Goal: Task Accomplishment & Management: Use online tool/utility

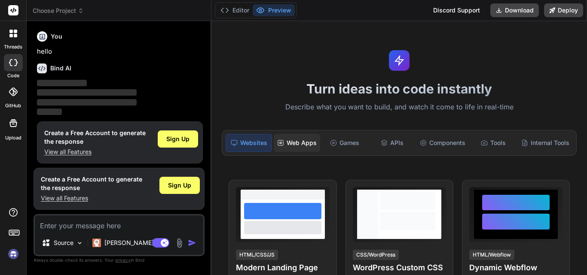
click at [302, 141] on div "Web Apps" at bounding box center [297, 143] width 46 height 18
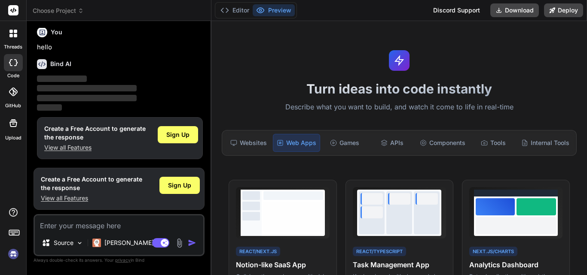
drag, startPoint x: 586, startPoint y: 72, endPoint x: 586, endPoint y: 101, distance: 29.2
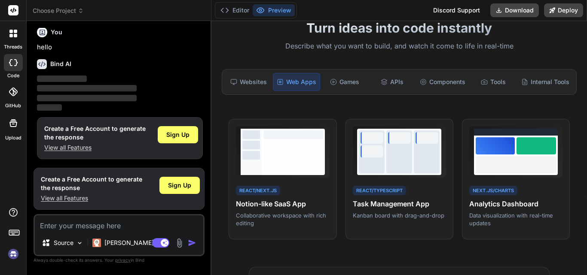
scroll to position [66, 0]
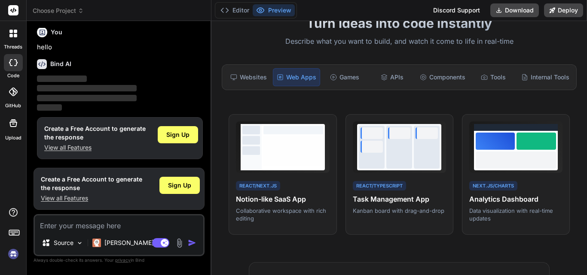
click at [191, 133] on div "Sign Up" at bounding box center [178, 134] width 40 height 17
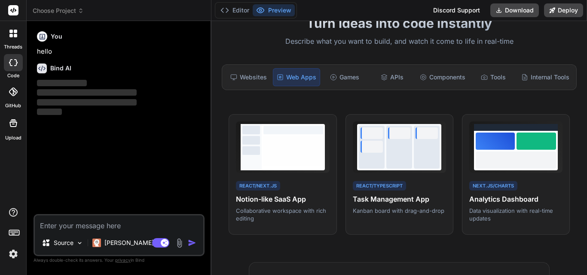
scroll to position [0, 0]
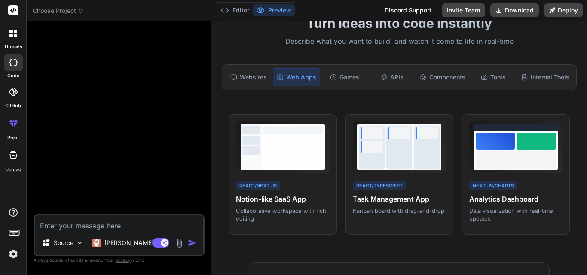
type textarea "x"
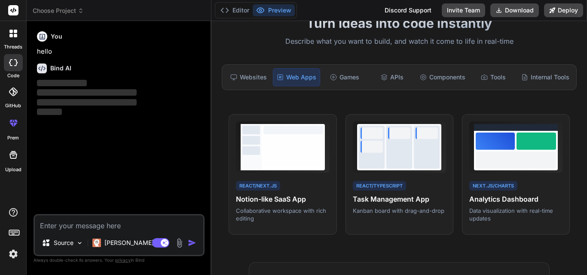
click at [110, 224] on textarea at bounding box center [119, 223] width 168 height 15
paste textarea "Instruction : Crée une application web Spring Boot (backend, API REST) + React …"
type textarea "Instruction : Crée une application web Spring Boot (backend, API REST) + React …"
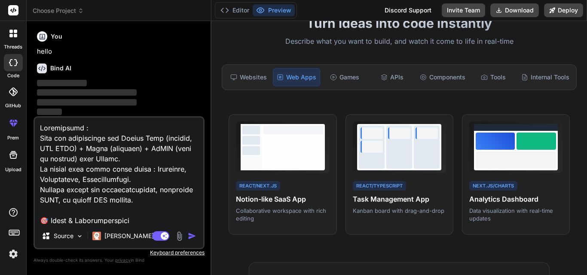
scroll to position [3001, 0]
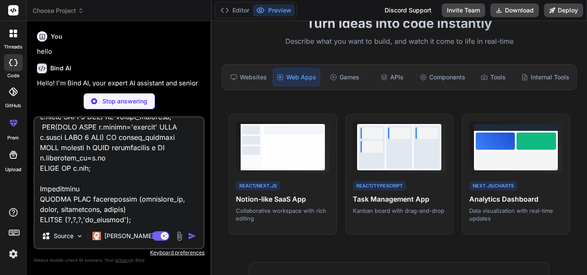
type textarea "x"
type textarea "Instruction : Crée une application web Spring Boot (backend, API REST) + React …"
click at [97, 101] on img at bounding box center [94, 101] width 6 height 6
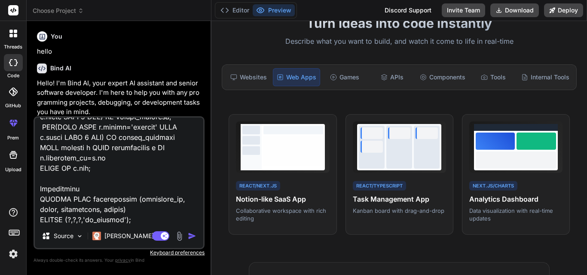
click at [190, 235] on img "button" at bounding box center [192, 236] width 9 height 9
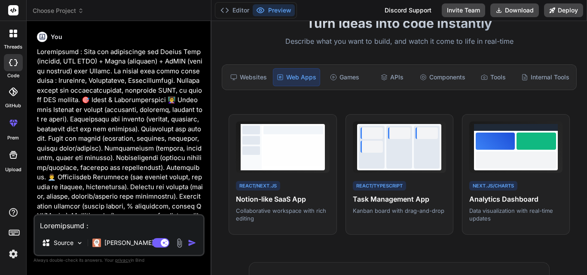
scroll to position [216, 0]
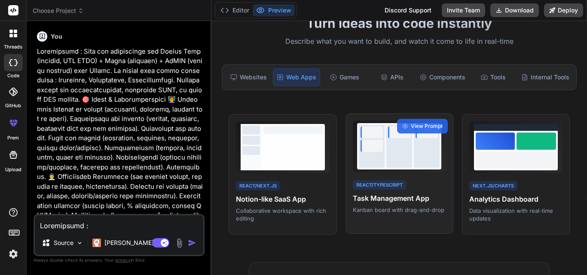
type textarea "x"
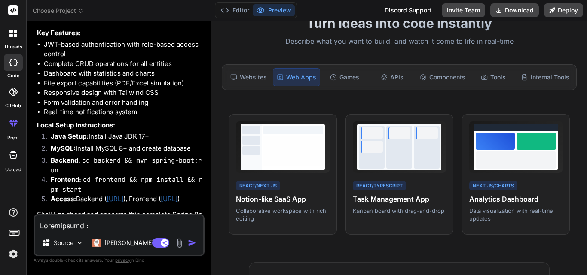
scroll to position [1844, 0]
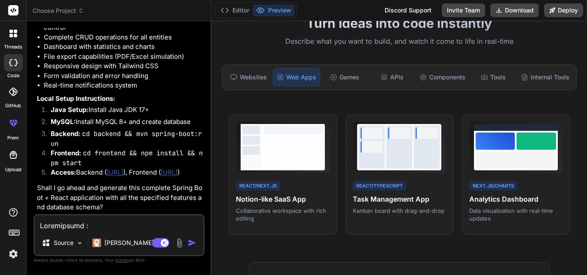
click at [85, 233] on div "Source Claude 4 S.. Agent Mode. When this toggle is activated, AI automatically…" at bounding box center [119, 235] width 171 height 42
click at [84, 230] on textarea at bounding box center [119, 223] width 168 height 15
type textarea "y"
type textarea "x"
type textarea "ye"
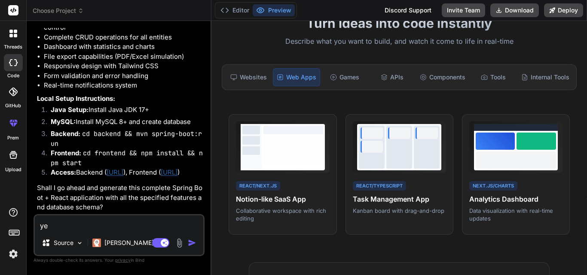
type textarea "x"
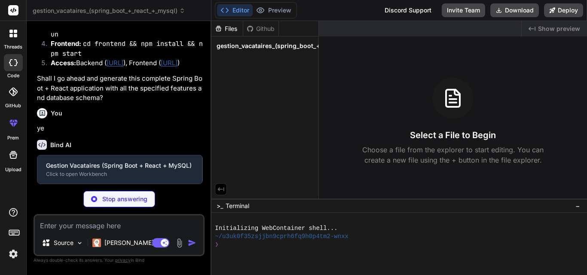
scroll to position [1933, 0]
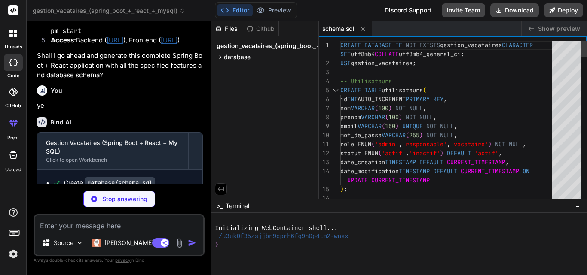
type textarea "x"
type textarea "</project>"
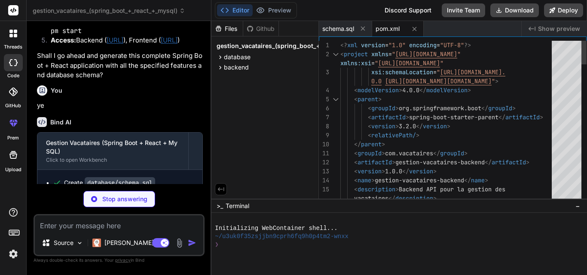
type textarea "x"
type textarea "logging.level.org.springframework.security=DEBUG # File Upload spring.servlet.m…"
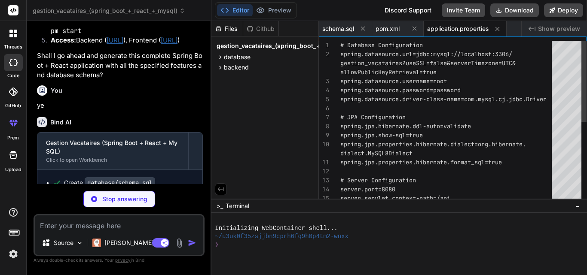
type textarea "x"
type textarea "public class GestionVacatairesApplication { public static void main(String[] ar…"
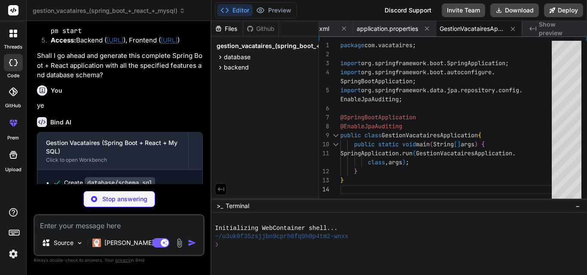
type textarea "x"
type textarea "this.dateModification = dateModification; } public String getNomComplet() { ret…"
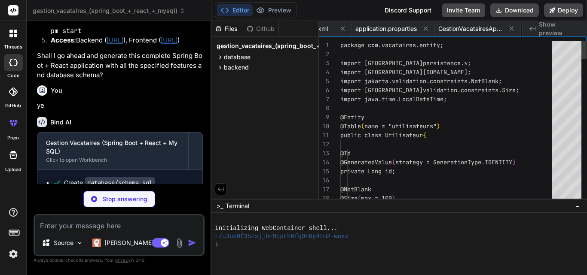
scroll to position [0, 134]
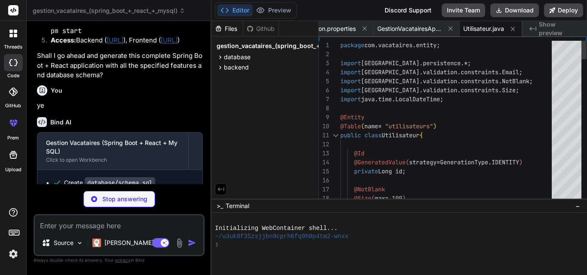
type textarea "x"
type textarea "return dateCreation; } public void setDateCreation(LocalDateTime dateCreation) …"
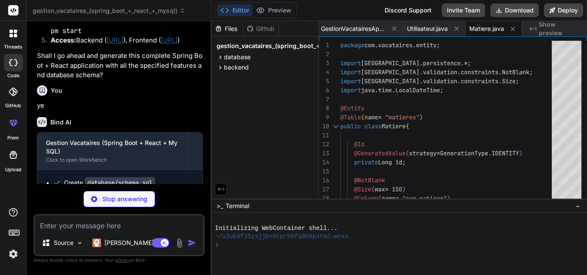
click at [117, 80] on p "Shall I go ahead and generate this complete Spring Boot + React application wit…" at bounding box center [120, 65] width 166 height 29
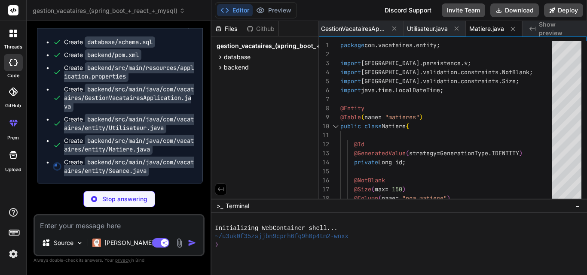
scroll to position [2118, 0]
type textarea "x"
type textarea "public void setDateModification(LocalDateTime dateModification) { this.dateModi…"
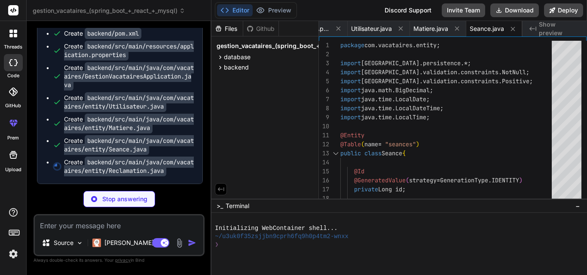
click at [179, 111] on div "Create backend/src/main/java/com/vacataires/entity/Utilisateur.java" at bounding box center [129, 102] width 130 height 17
type textarea "x"
type textarea "return traitePar; } public void setTraitePar(Utilisateur traitePar) { this.trai…"
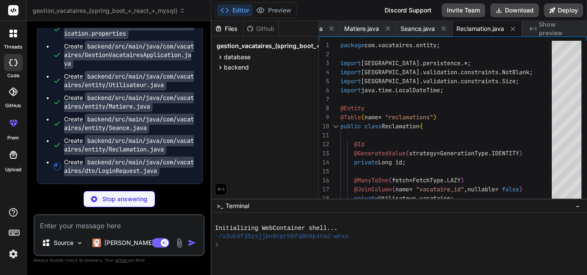
type textarea "x"
type textarea "return motDePasse; } public void setMotDePasse(String motDePasse) { this.motDeP…"
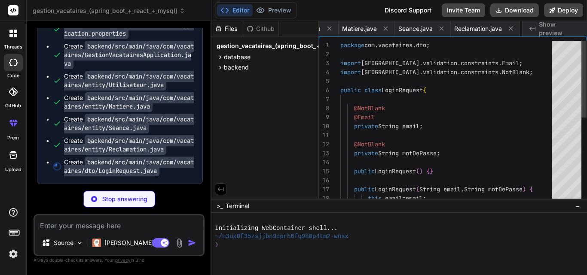
scroll to position [0, 390]
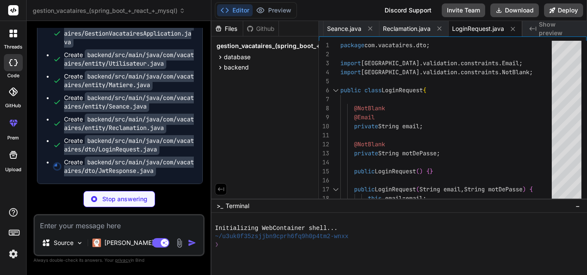
type textarea "x"
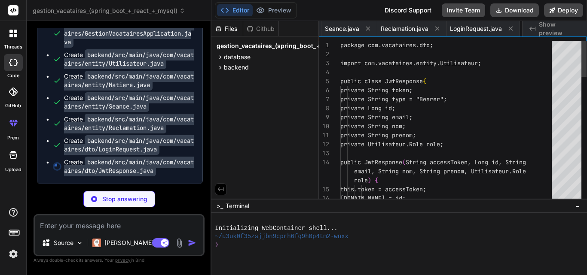
scroll to position [0, 463]
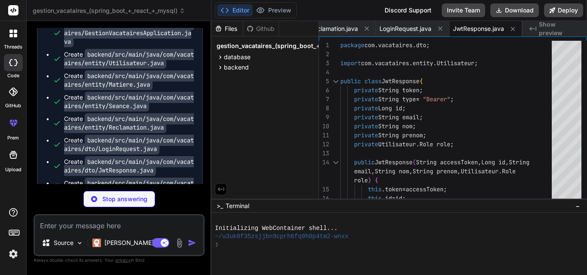
type textarea "x"
type textarea "return nomValidateur; } public void setNomValidateur(String nomValidateur) { th…"
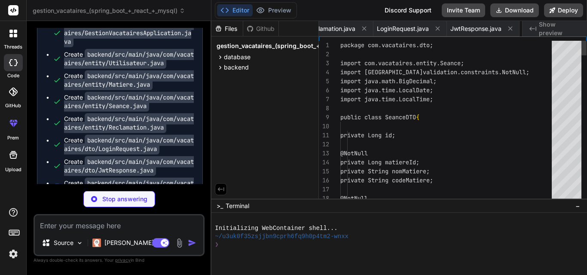
scroll to position [0, 531]
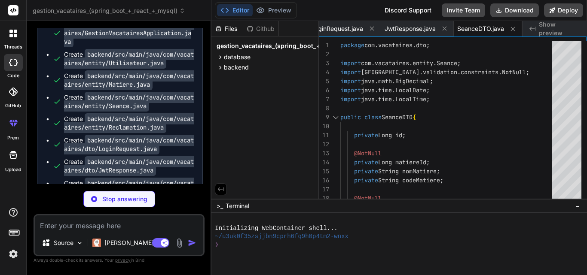
type textarea "x"
type textarea "@Query("SELECT u FROM Utilisateur u WHERE LOWER(u.nom) LIKE LOWER(CONCAT('%', :…"
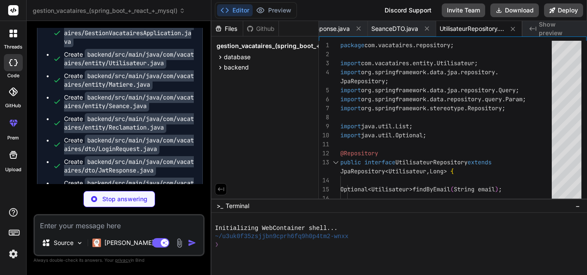
type textarea "x"
type textarea "("vacataire") Utilisateur vacataire); }"
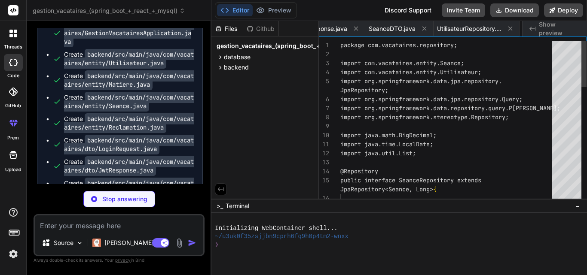
scroll to position [0, 703]
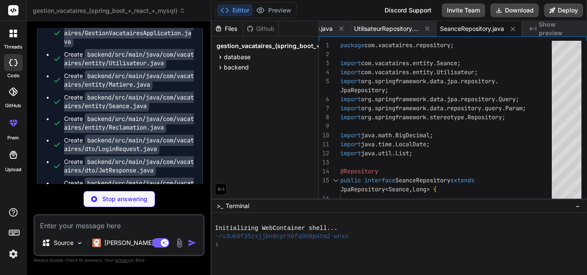
type textarea "x"
type textarea "public interface MatiereRepository extends JpaRepository<Matiere, Long> { Optio…"
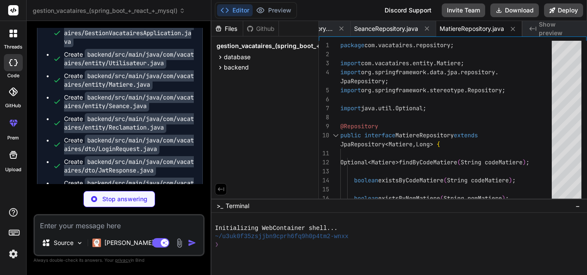
type textarea "x"
type textarea "long countByStatut(@Param("statut") Reclamation.StatutReclamation statut); @Que…"
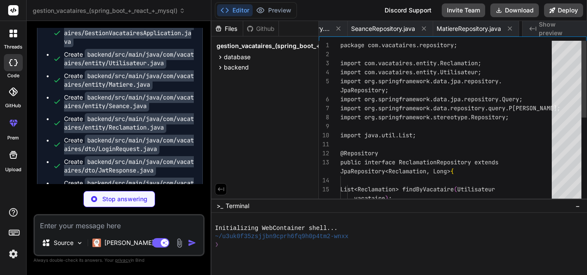
scroll to position [0, 875]
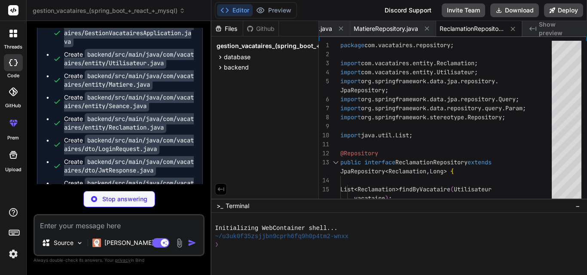
type textarea "x"
type textarea "public boolean isEnabled() { return true; } }"
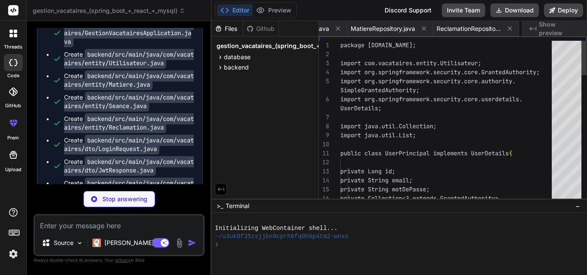
scroll to position [0, 947]
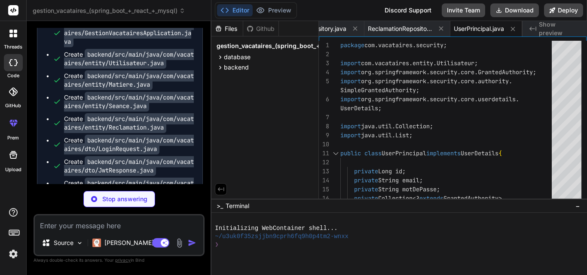
type textarea "x"
type textarea "return UserPrincipal.create(utilisateur); } }"
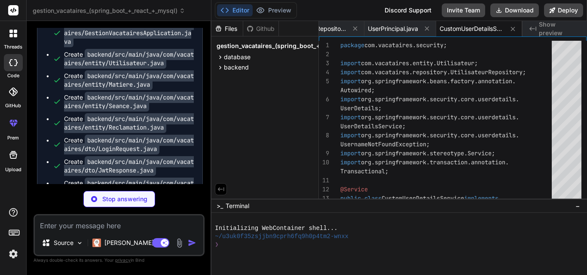
type textarea "x"
type textarea "} catch (IllegalArgumentException e) { logger.error("Claims JWT vide: {}", e.ge…"
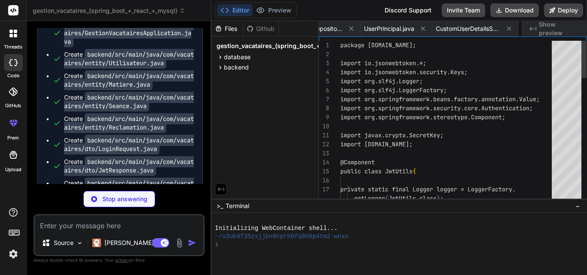
scroll to position [0, 1091]
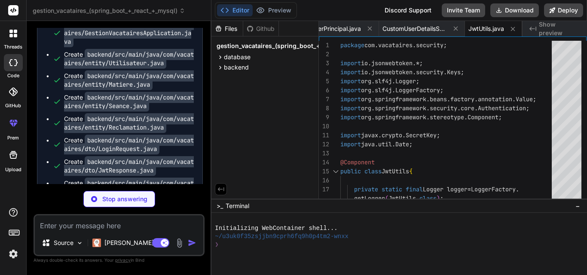
type textarea "x"
type textarea "}"
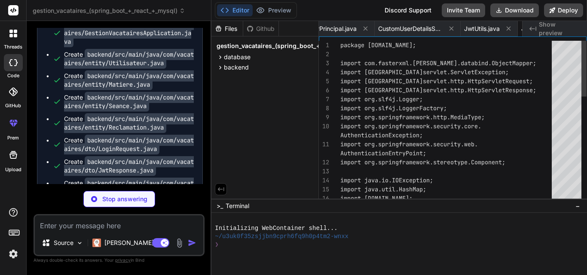
scroll to position [0, 1177]
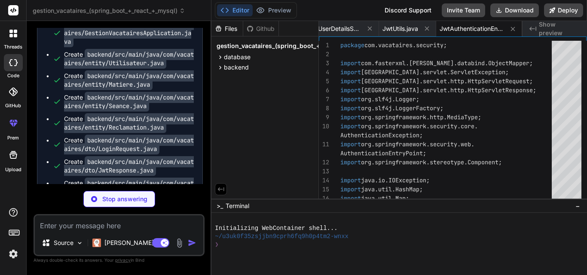
type textarea "x"
type textarea "return null; } }"
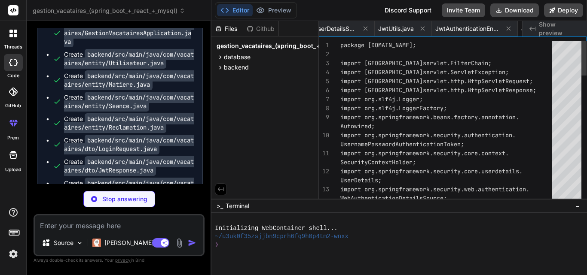
scroll to position [0, 1263]
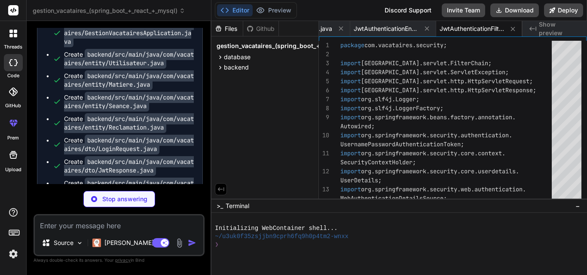
type textarea "x"
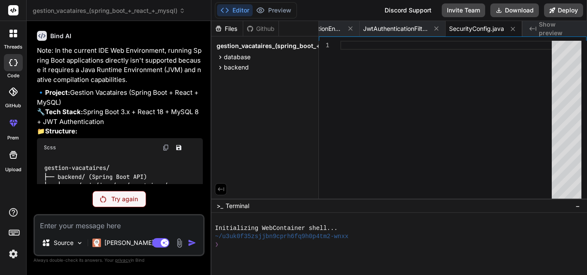
scroll to position [1414, 0]
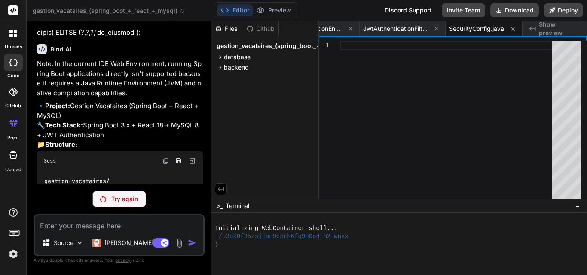
click at [143, 196] on div "Try again" at bounding box center [119, 199] width 54 height 16
click at [131, 196] on p "Try again" at bounding box center [124, 199] width 27 height 9
type textarea "x"
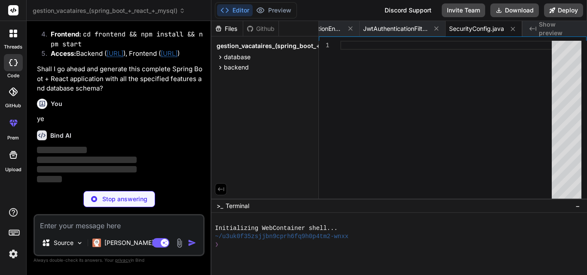
scroll to position [1963, 0]
click at [376, 26] on span "JwtAuthenticationFilter.java" at bounding box center [395, 28] width 64 height 9
type textarea "return null; } }"
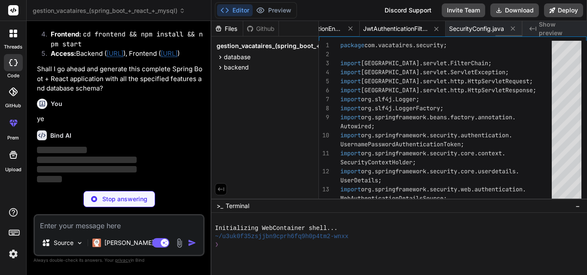
type textarea "x"
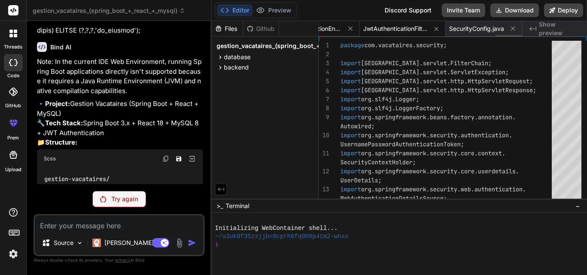
scroll to position [1414, 0]
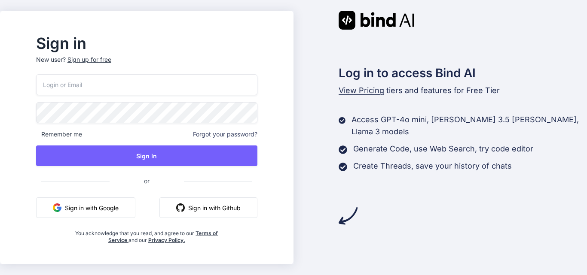
click at [95, 212] on button "Sign in with Google" at bounding box center [85, 208] width 99 height 21
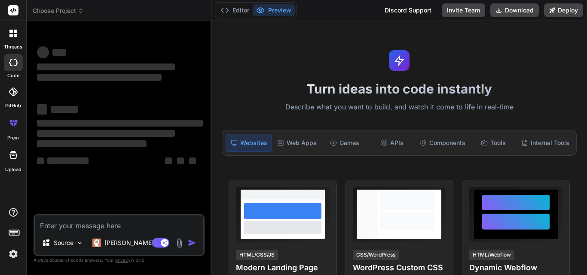
type textarea "x"
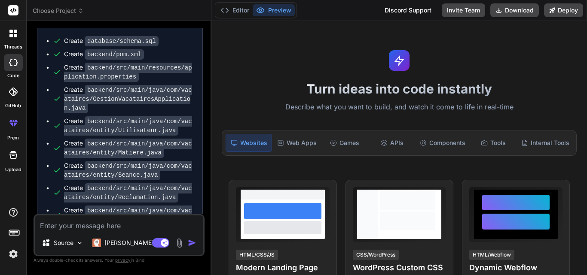
scroll to position [1531, 0]
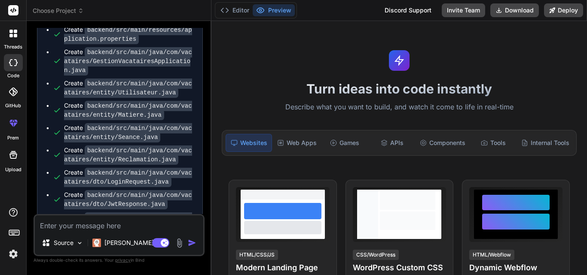
click at [172, 191] on div "Create backend/src/main/java/com/vacataires/dto/JwtResponse.java" at bounding box center [129, 200] width 130 height 18
click at [164, 136] on ul "Create database/schema.sql Create backend/pom.xml Create backend/src/main/resou…" at bounding box center [120, 258] width 148 height 519
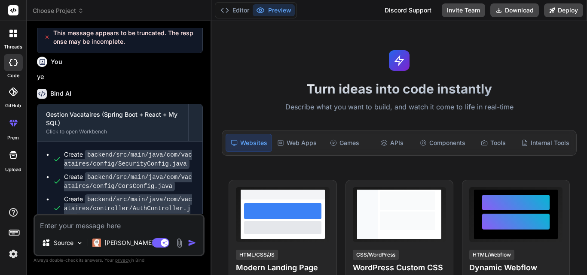
scroll to position [2258, 0]
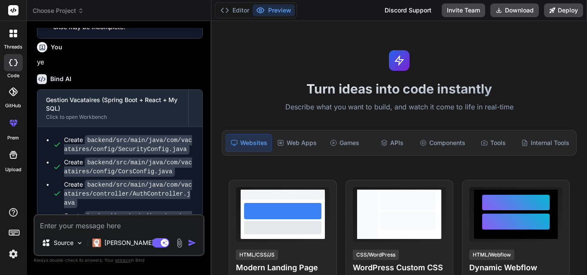
click at [119, 231] on textarea at bounding box center [119, 223] width 168 height 15
type textarea "c"
type textarea "x"
type textarea "co"
type textarea "x"
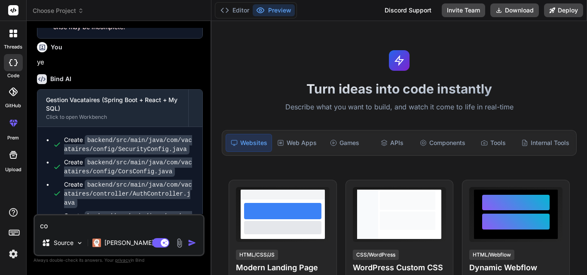
type textarea "com"
type textarea "x"
type textarea "comp"
type textarea "x"
type textarea "compl"
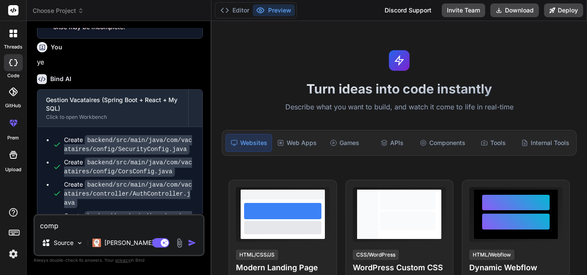
type textarea "x"
type textarea "comple"
type textarea "x"
type textarea "complet"
type textarea "x"
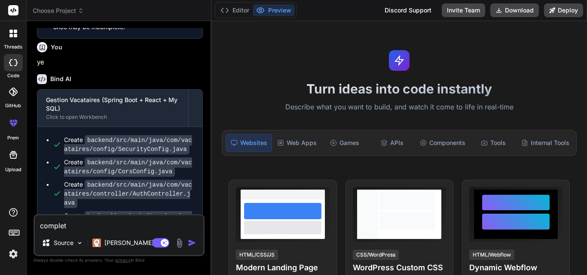
type textarea "complete"
type textarea "x"
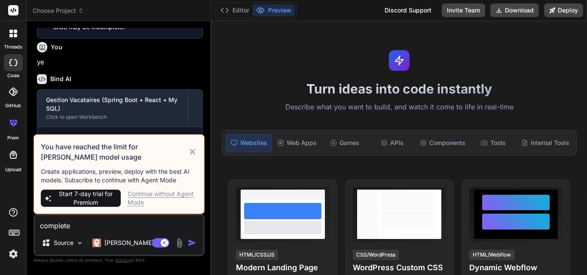
type textarea "complete"
click at [153, 197] on div "Continue without Agent Mode" at bounding box center [163, 198] width 70 height 17
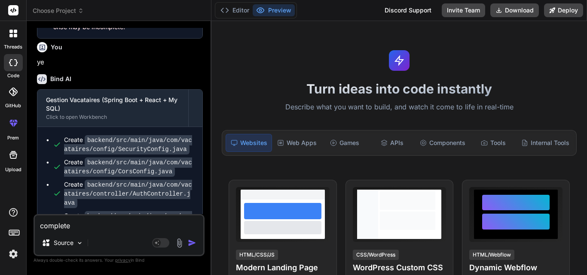
click at [191, 240] on img "button" at bounding box center [192, 243] width 9 height 9
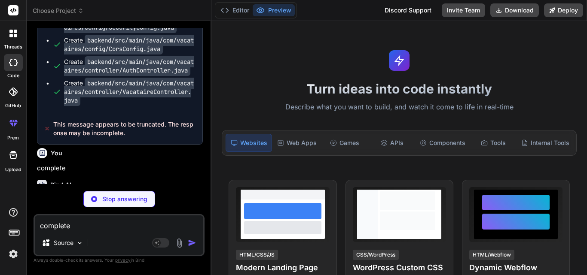
scroll to position [2358, 0]
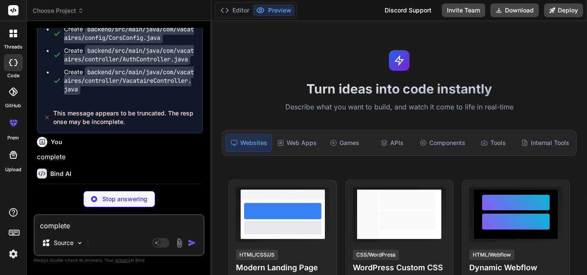
click at [153, 189] on div "You hello Bind AI Hello! I'm Bind AI, your expert AI assistant and senior softw…" at bounding box center [119, 151] width 171 height 247
click at [152, 190] on div "You hello Bind AI Hello! I'm Bind AI, your expert AI assistant and senior softw…" at bounding box center [119, 151] width 171 height 247
click at [147, 195] on div "Stop answering" at bounding box center [119, 199] width 72 height 16
click at [145, 200] on div "Java" at bounding box center [120, 193] width 166 height 19
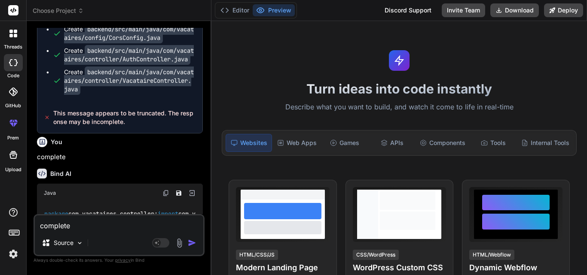
type textarea "x"
click at [145, 200] on div "Java" at bounding box center [120, 193] width 166 height 19
click at [159, 169] on div "Bind AI" at bounding box center [120, 174] width 166 height 10
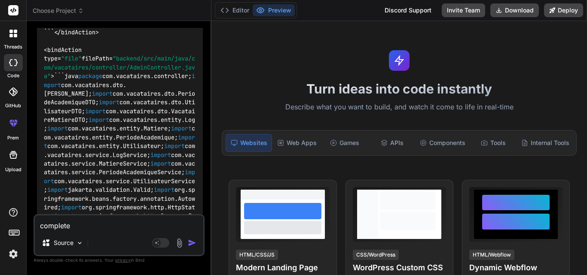
scroll to position [6551, 0]
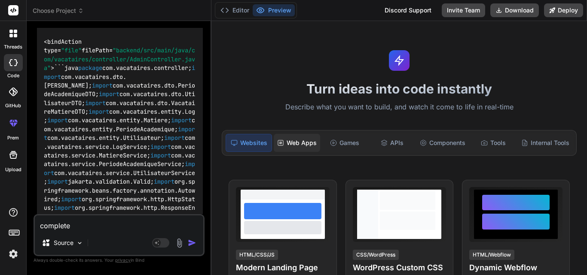
click at [299, 139] on div "Web Apps" at bounding box center [297, 143] width 46 height 18
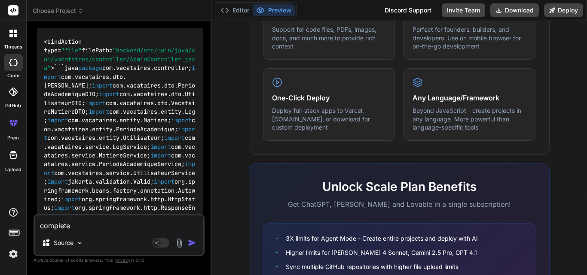
scroll to position [555, 0]
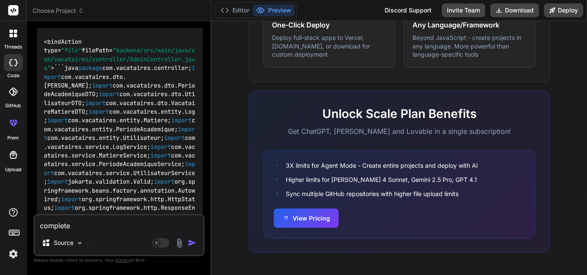
click at [206, 172] on div "Bind AI Web Search Created with Pixso. Code Generator You hello Bind AI Hello! …" at bounding box center [119, 148] width 185 height 254
drag, startPoint x: 206, startPoint y: 172, endPoint x: 188, endPoint y: 180, distance: 20.4
click at [188, 180] on div "Bind AI Web Search Created with Pixso. Code Generator You hello Bind AI Hello! …" at bounding box center [119, 148] width 185 height 254
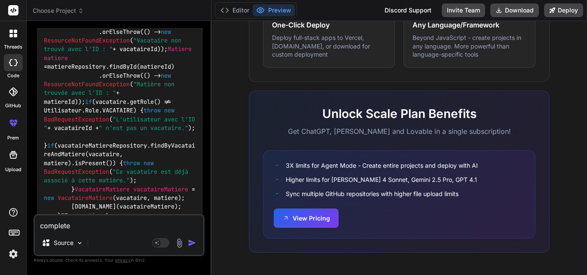
scroll to position [11122, 0]
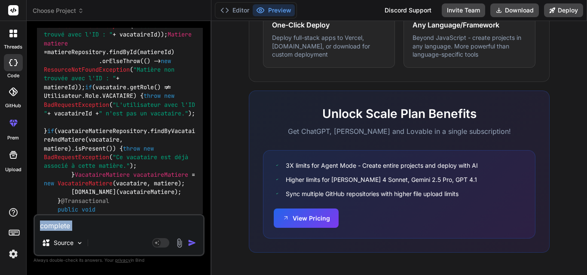
click at [125, 231] on div "complete Source Agent Mode. When this toggle is activated, AI automatically mak…" at bounding box center [119, 235] width 171 height 42
click at [125, 231] on textarea "complete" at bounding box center [119, 223] width 168 height 15
click at [112, 230] on textarea "complete" at bounding box center [119, 223] width 168 height 15
type textarea "c"
type textarea "x"
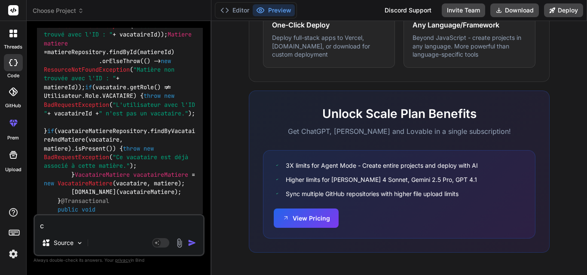
type textarea "co"
type textarea "x"
type textarea "com"
type textarea "x"
type textarea "comp"
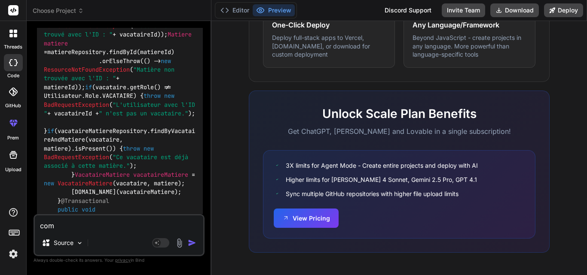
type textarea "x"
type textarea "compl"
type textarea "x"
type textarea "comple"
type textarea "x"
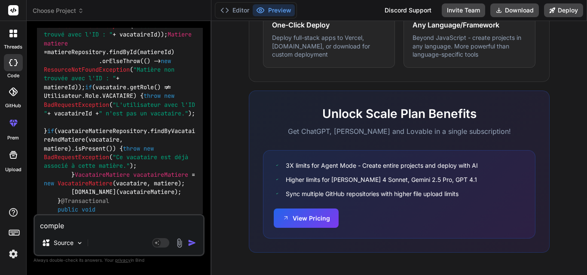
type textarea "complet"
type textarea "x"
type textarea "complete"
type textarea "x"
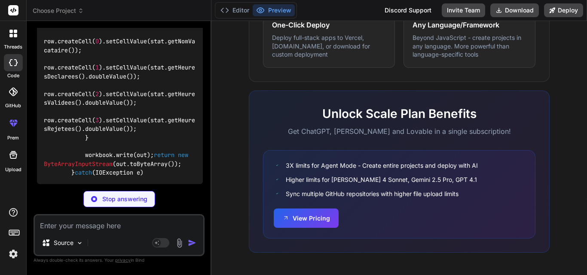
scroll to position [84935, 0]
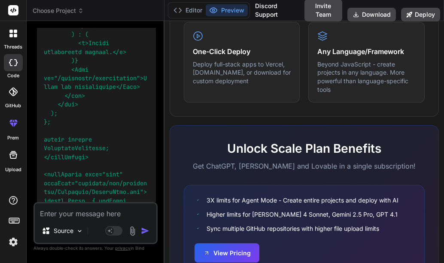
type textarea "x"
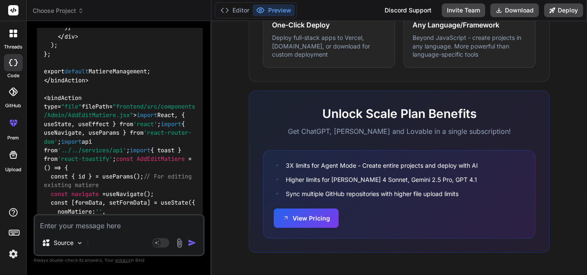
scroll to position [64642, 0]
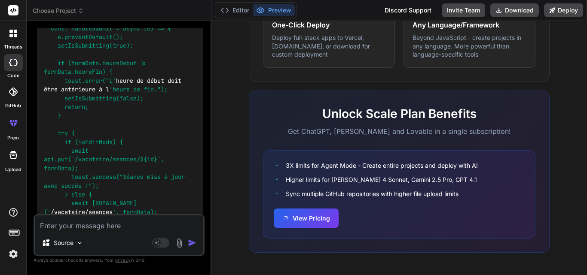
scroll to position [66395, 0]
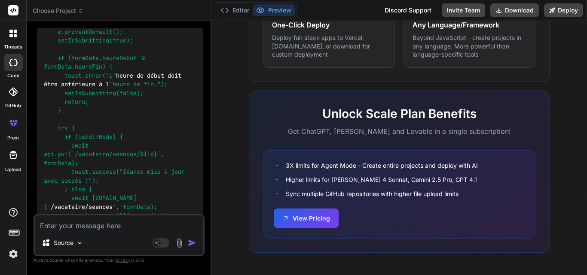
click at [86, 232] on div "Source Agent Mode. When this toggle is activated, AI automatically makes decisi…" at bounding box center [119, 235] width 171 height 42
click at [81, 226] on textarea at bounding box center [119, 223] width 168 height 15
type textarea "r"
type textarea "x"
type textarea "ru"
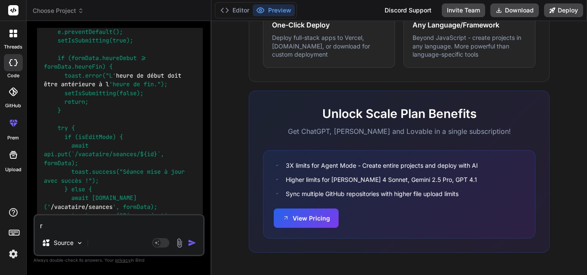
type textarea "x"
type textarea "ru"
type textarea "x"
type textarea "ru"
type textarea "x"
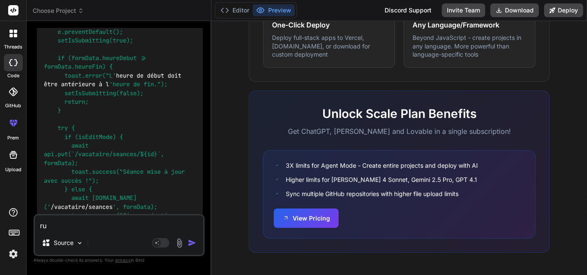
type textarea "run"
type textarea "x"
type textarea "run"
type textarea "x"
type textarea "run i"
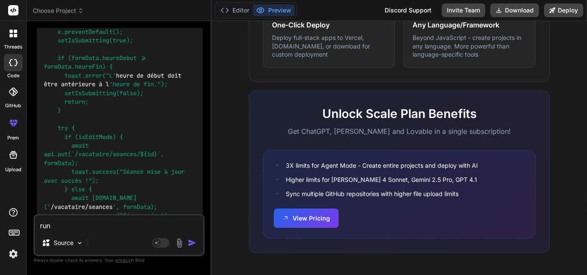
type textarea "x"
type textarea "run it"
type textarea "x"
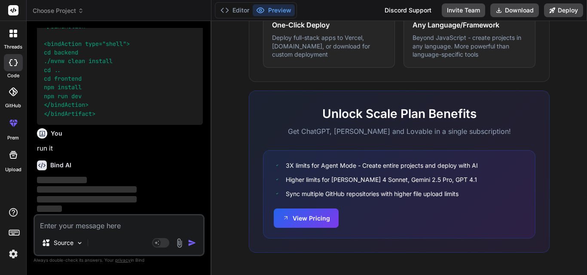
scroll to position [107185, 0]
click at [242, 8] on button "Editor" at bounding box center [235, 10] width 36 height 12
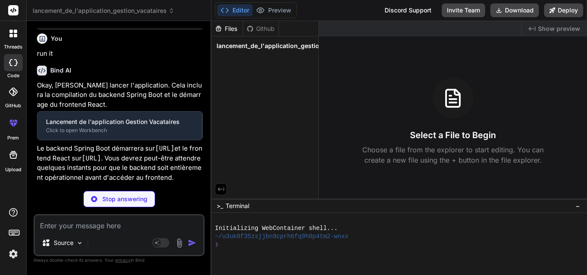
type textarea "x"
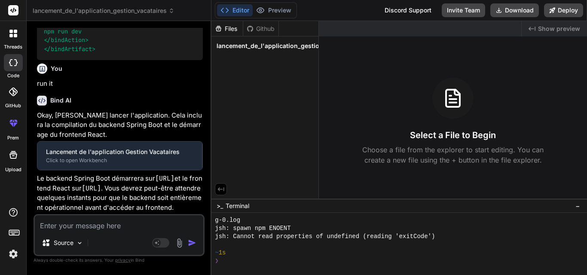
scroll to position [571, 0]
